Goal: Feedback & Contribution: Leave review/rating

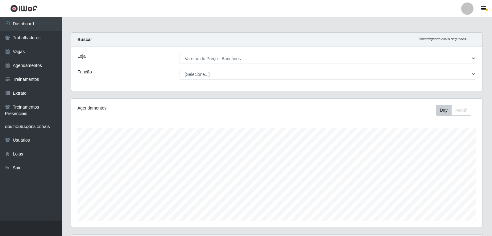
select select "157"
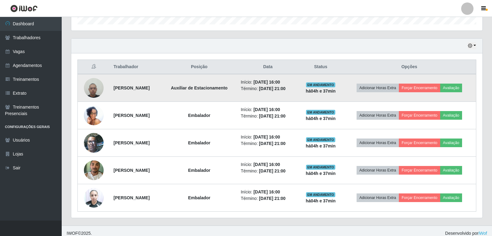
scroll to position [201, 0]
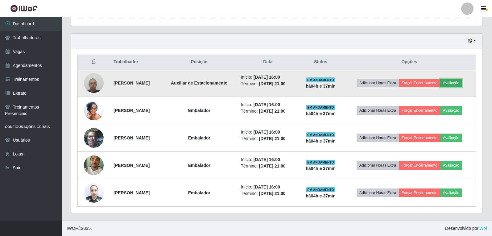
click at [458, 79] on button "Avaliação" at bounding box center [451, 83] width 22 height 9
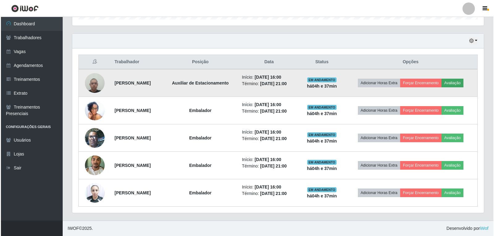
scroll to position [128, 408]
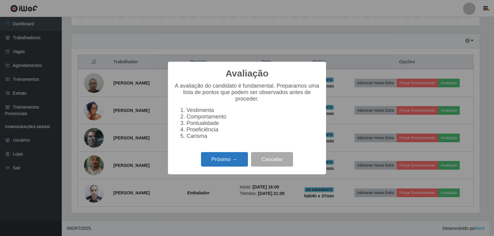
click at [237, 163] on button "Próximo →" at bounding box center [224, 159] width 47 height 14
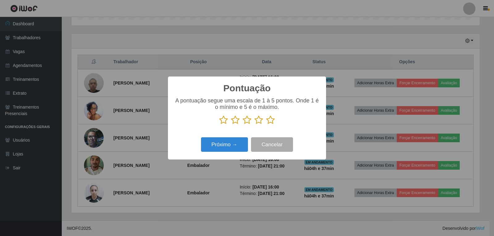
scroll to position [308349, 308069]
click at [270, 122] on icon at bounding box center [270, 119] width 9 height 9
click at [266, 125] on input "radio" at bounding box center [266, 125] width 0 height 0
click at [232, 140] on button "Próximo →" at bounding box center [224, 144] width 47 height 14
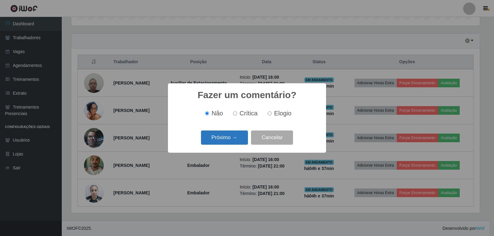
click at [233, 139] on button "Próximo →" at bounding box center [224, 137] width 47 height 14
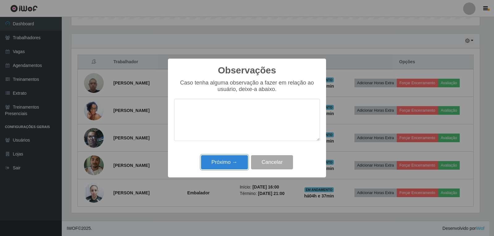
drag, startPoint x: 233, startPoint y: 164, endPoint x: 253, endPoint y: 157, distance: 21.6
click at [234, 164] on button "Próximo →" at bounding box center [224, 162] width 47 height 14
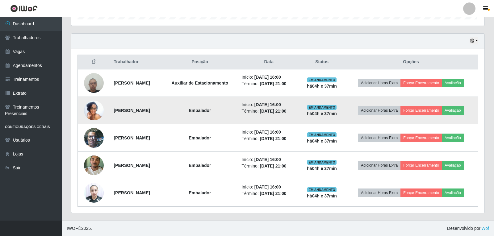
scroll to position [128, 411]
click at [459, 107] on button "Avaliação" at bounding box center [451, 110] width 22 height 9
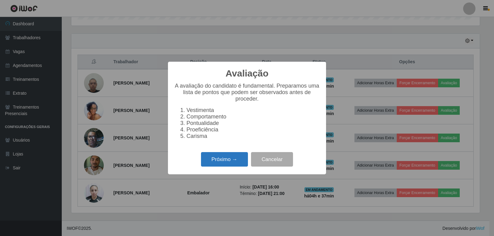
click at [241, 161] on button "Próximo →" at bounding box center [224, 159] width 47 height 14
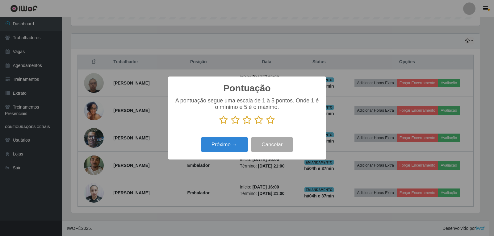
scroll to position [308349, 308069]
click at [269, 122] on icon at bounding box center [270, 119] width 9 height 9
click at [266, 125] on input "radio" at bounding box center [266, 125] width 0 height 0
click at [222, 151] on button "Próximo →" at bounding box center [224, 144] width 47 height 14
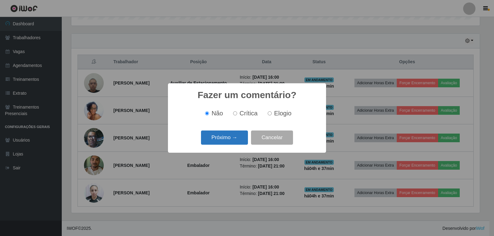
click at [242, 136] on button "Próximo →" at bounding box center [224, 137] width 47 height 14
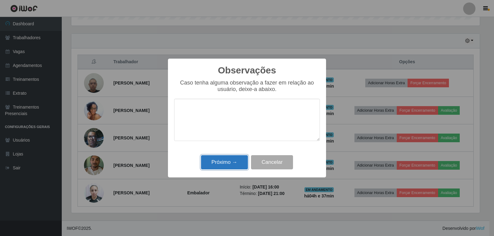
click at [239, 160] on button "Próximo →" at bounding box center [224, 162] width 47 height 14
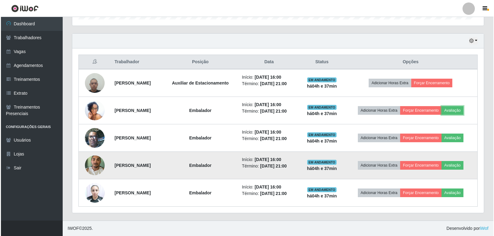
scroll to position [128, 411]
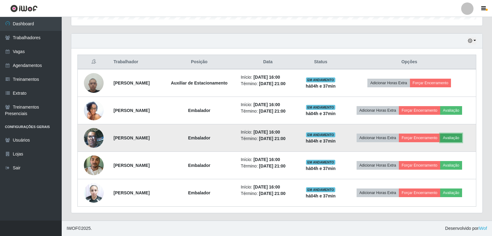
click at [462, 138] on button "Avaliação" at bounding box center [451, 138] width 22 height 9
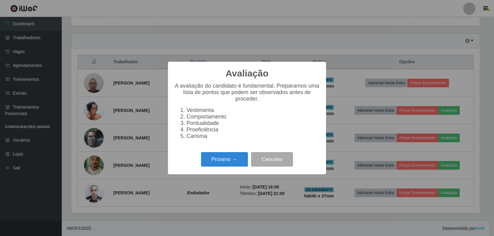
scroll to position [128, 408]
click at [217, 167] on button "Próximo →" at bounding box center [224, 159] width 47 height 14
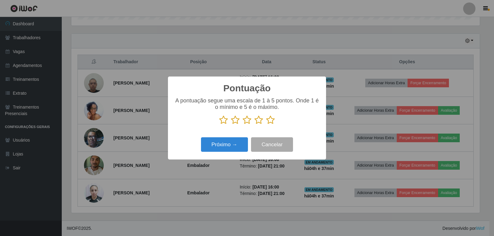
scroll to position [308349, 308069]
click at [269, 124] on icon at bounding box center [270, 119] width 9 height 9
click at [266, 125] on input "radio" at bounding box center [266, 125] width 0 height 0
click at [232, 143] on button "Próximo →" at bounding box center [224, 144] width 47 height 14
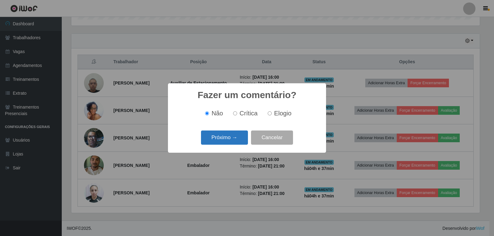
click at [240, 137] on button "Próximo →" at bounding box center [224, 137] width 47 height 14
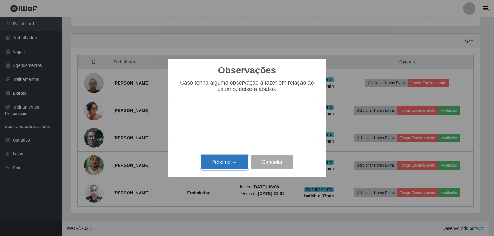
click at [235, 159] on button "Próximo →" at bounding box center [224, 162] width 47 height 14
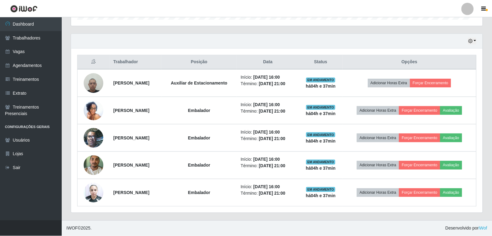
scroll to position [128, 411]
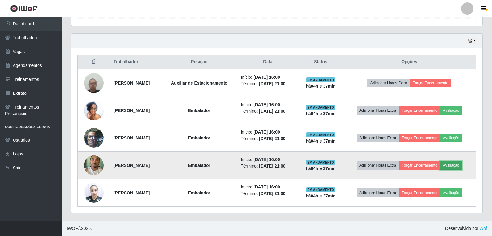
click at [462, 166] on button "Avaliação" at bounding box center [451, 165] width 22 height 9
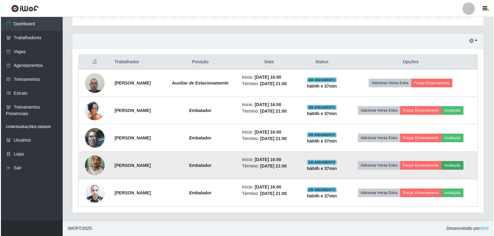
scroll to position [128, 408]
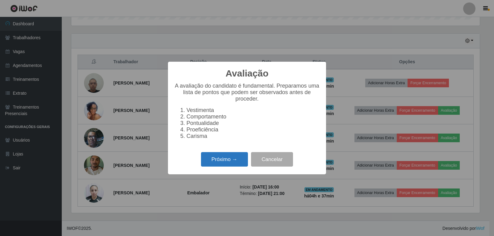
click at [234, 162] on button "Próximo →" at bounding box center [224, 159] width 47 height 14
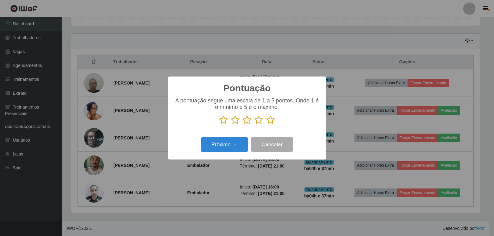
click at [271, 122] on icon at bounding box center [270, 119] width 9 height 9
click at [266, 125] on input "radio" at bounding box center [266, 125] width 0 height 0
click at [244, 141] on button "Próximo →" at bounding box center [224, 144] width 47 height 14
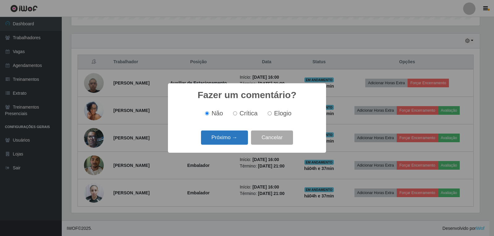
click at [233, 136] on button "Próximo →" at bounding box center [224, 137] width 47 height 14
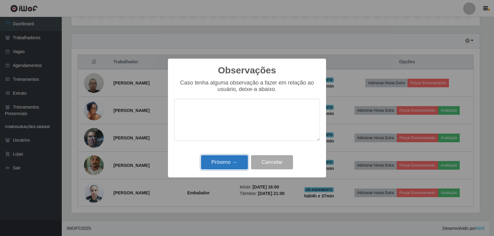
drag, startPoint x: 226, startPoint y: 157, endPoint x: 230, endPoint y: 158, distance: 3.2
click at [229, 158] on button "Próximo →" at bounding box center [224, 162] width 47 height 14
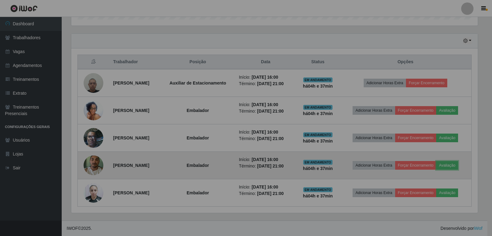
scroll to position [128, 411]
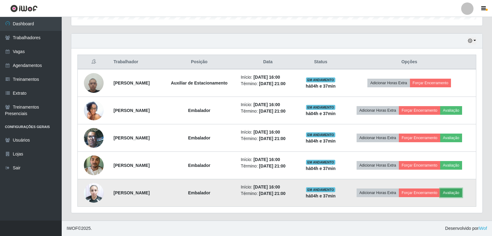
click at [462, 192] on button "Avaliação" at bounding box center [451, 192] width 22 height 9
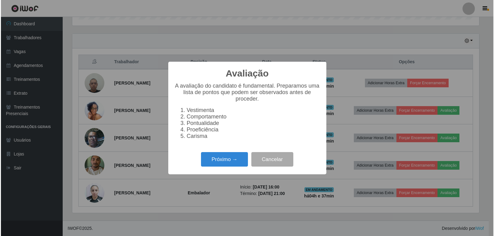
scroll to position [128, 408]
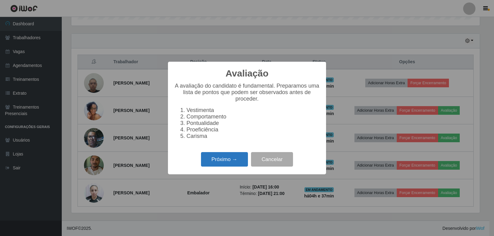
click at [215, 163] on button "Próximo →" at bounding box center [224, 159] width 47 height 14
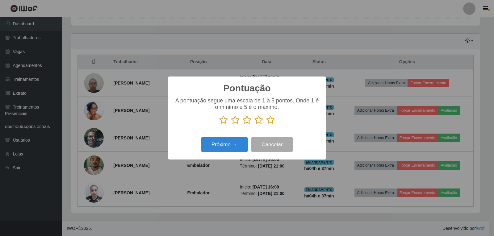
click at [272, 122] on icon at bounding box center [270, 119] width 9 height 9
click at [266, 125] on input "radio" at bounding box center [266, 125] width 0 height 0
click at [239, 142] on button "Próximo →" at bounding box center [224, 144] width 47 height 14
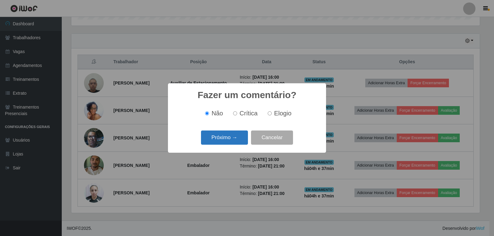
click at [239, 137] on button "Próximo →" at bounding box center [224, 137] width 47 height 14
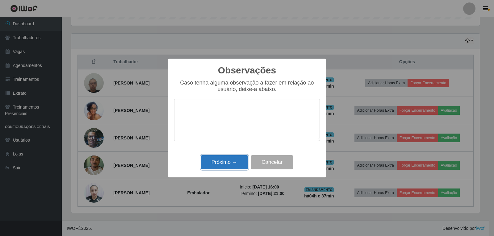
click at [218, 163] on button "Próximo →" at bounding box center [224, 162] width 47 height 14
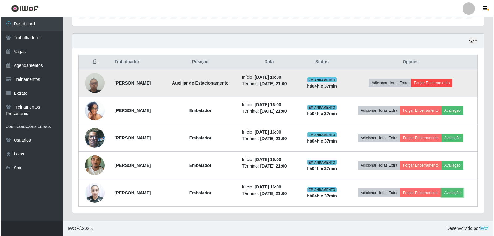
scroll to position [0, 0]
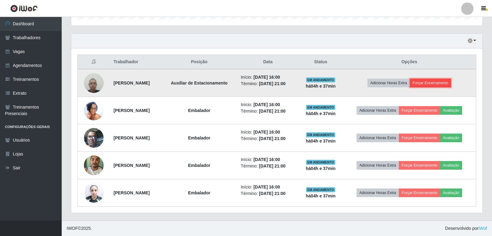
click at [444, 85] on button "Forçar Encerramento" at bounding box center [430, 83] width 41 height 9
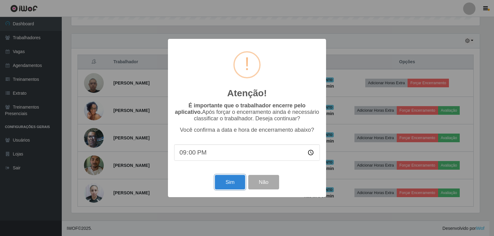
drag, startPoint x: 235, startPoint y: 182, endPoint x: 249, endPoint y: 169, distance: 18.8
click at [236, 182] on button "Sim" at bounding box center [230, 182] width 30 height 14
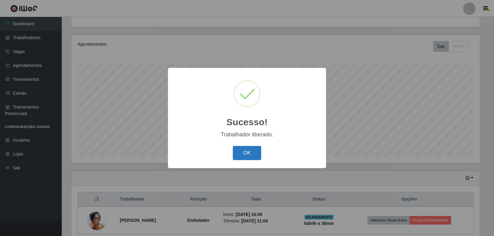
click at [256, 151] on button "OK" at bounding box center [247, 153] width 29 height 14
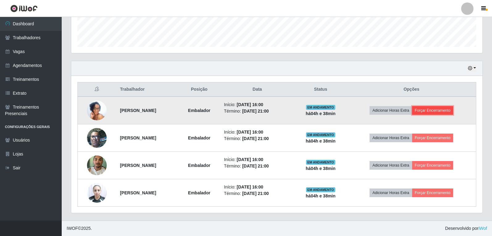
click at [444, 109] on button "Forçar Encerramento" at bounding box center [432, 110] width 41 height 9
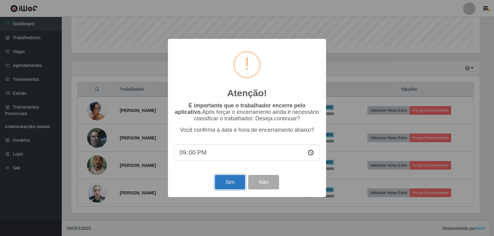
click at [236, 185] on button "Sim" at bounding box center [230, 182] width 30 height 14
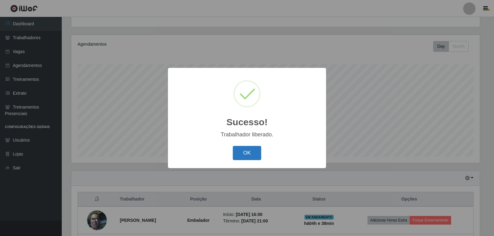
click at [247, 147] on button "OK" at bounding box center [247, 153] width 29 height 14
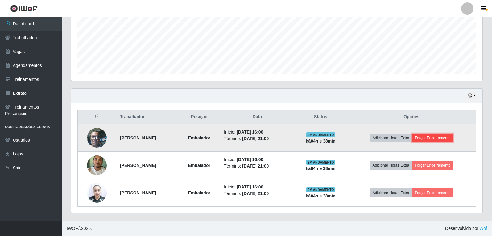
click at [432, 134] on button "Forçar Encerramento" at bounding box center [432, 138] width 41 height 9
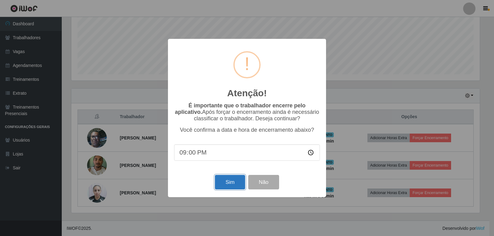
click at [239, 180] on button "Sim" at bounding box center [230, 182] width 30 height 14
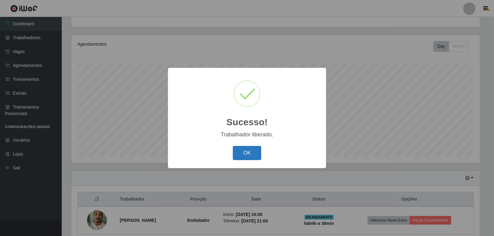
click at [258, 158] on button "OK" at bounding box center [247, 153] width 29 height 14
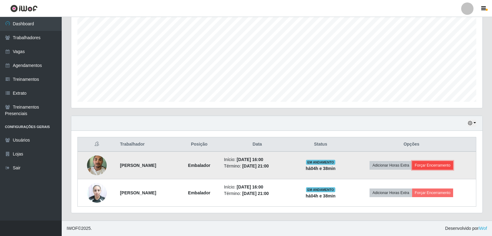
click at [451, 164] on button "Forçar Encerramento" at bounding box center [432, 165] width 41 height 9
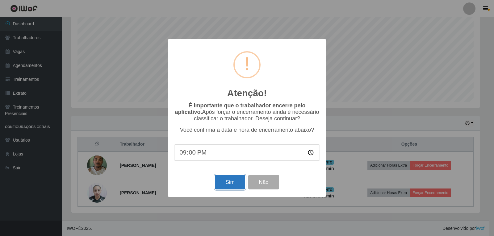
click at [226, 187] on button "Sim" at bounding box center [230, 182] width 30 height 14
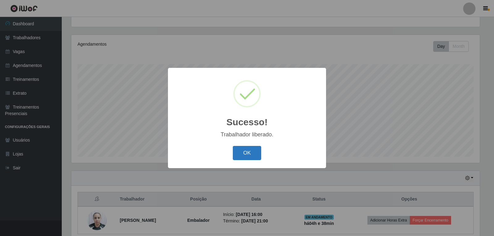
click at [254, 152] on button "OK" at bounding box center [247, 153] width 29 height 14
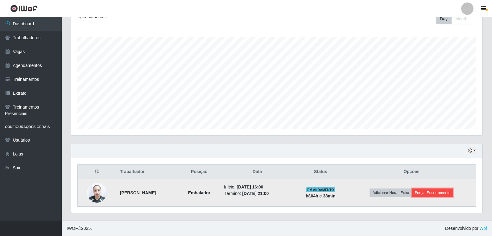
click at [449, 192] on button "Forçar Encerramento" at bounding box center [432, 192] width 41 height 9
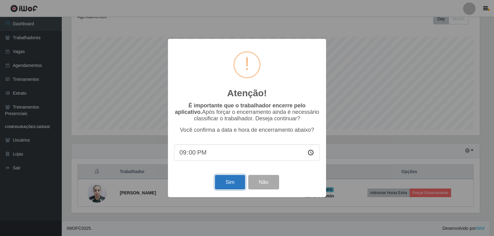
click at [235, 187] on button "Sim" at bounding box center [230, 182] width 30 height 14
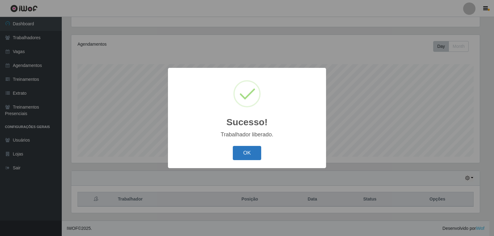
click at [247, 155] on button "OK" at bounding box center [247, 153] width 29 height 14
